Goal: Navigation & Orientation: Find specific page/section

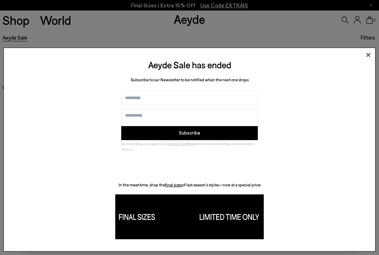
click at [369, 55] on icon at bounding box center [369, 55] width 4 height 4
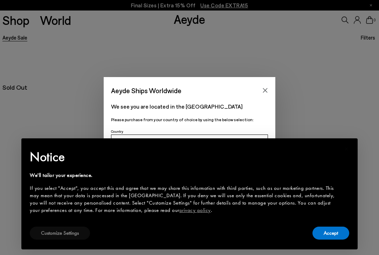
click at [74, 233] on button "Customize Settings" at bounding box center [60, 233] width 60 height 13
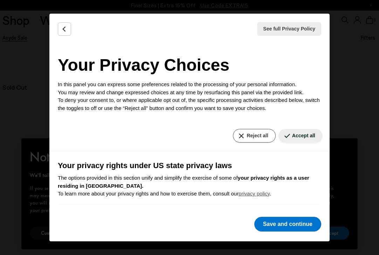
click at [248, 134] on button "Reject all" at bounding box center [254, 136] width 42 height 14
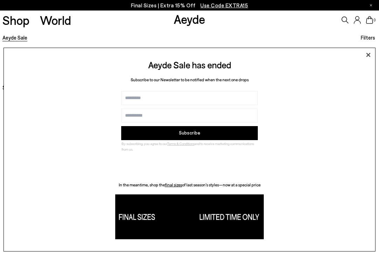
click at [369, 52] on icon at bounding box center [368, 55] width 11 height 11
